Goal: Find specific page/section: Find specific page/section

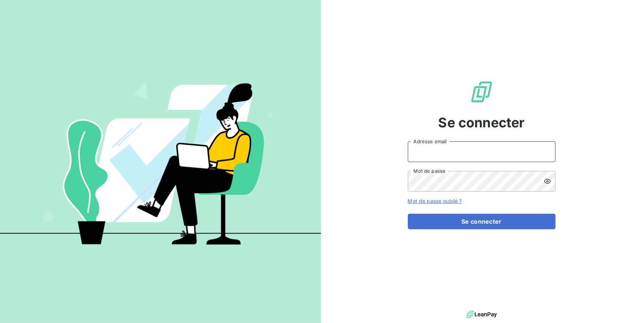
click at [428, 155] on input "Adresse email" at bounding box center [482, 152] width 148 height 21
type input "[EMAIL_ADDRESS][DOMAIN_NAME]"
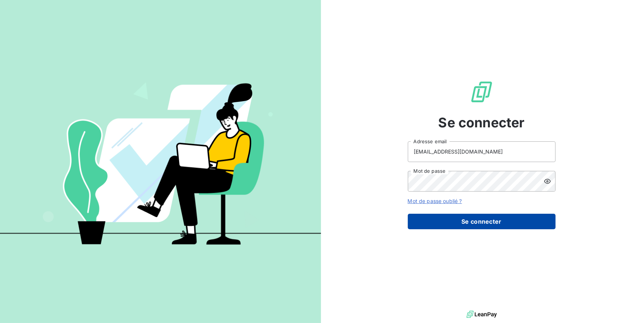
click at [471, 225] on button "Se connecter" at bounding box center [482, 222] width 148 height 16
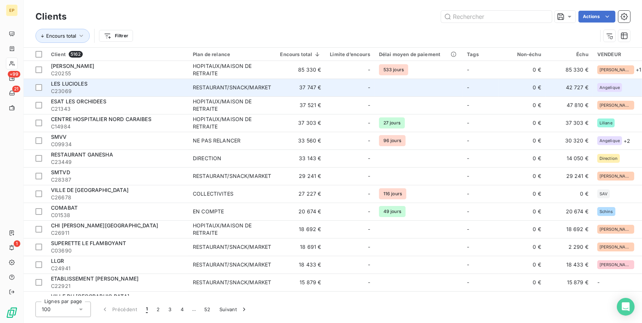
click at [118, 85] on div "LES LUCIOLES" at bounding box center [117, 83] width 133 height 7
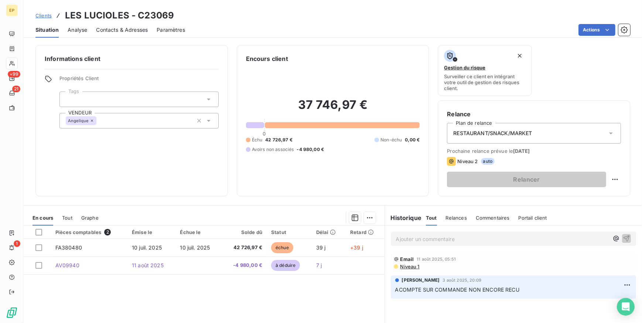
click at [419, 244] on p "Ajouter un commentaire ﻿" at bounding box center [502, 239] width 213 height 9
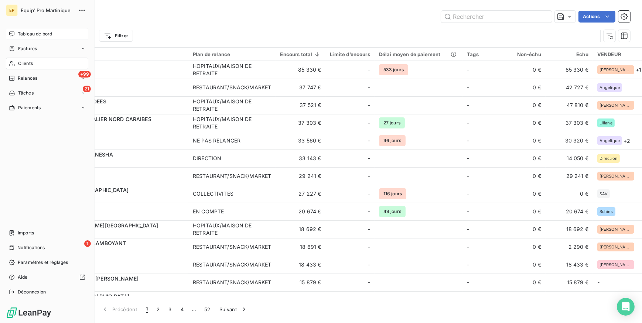
click at [27, 34] on span "Tableau de bord" at bounding box center [35, 34] width 34 height 7
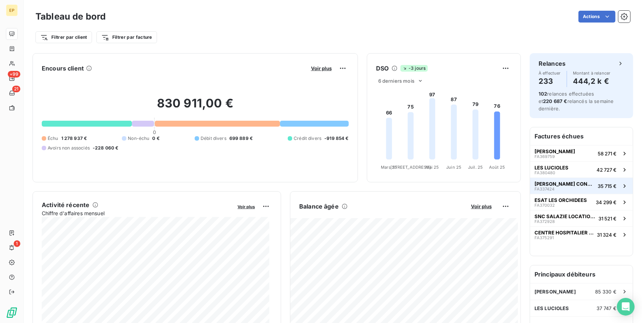
click at [621, 186] on icon "button" at bounding box center [624, 186] width 7 height 7
